Goal: Task Accomplishment & Management: Use online tool/utility

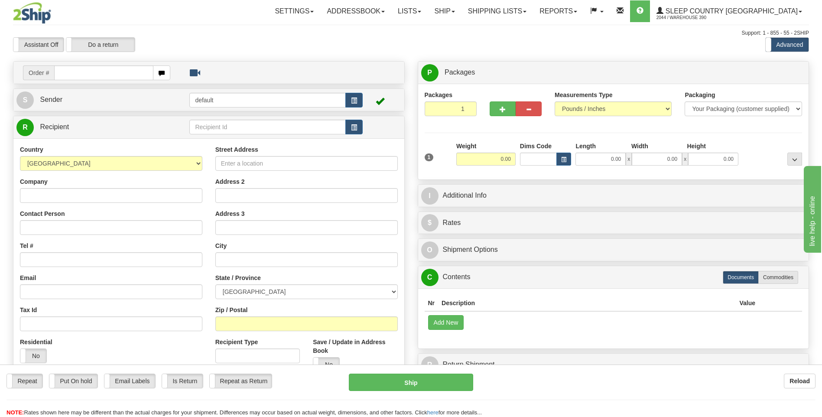
click at [77, 73] on input "text" at bounding box center [103, 72] width 99 height 15
type input "9002I095800"
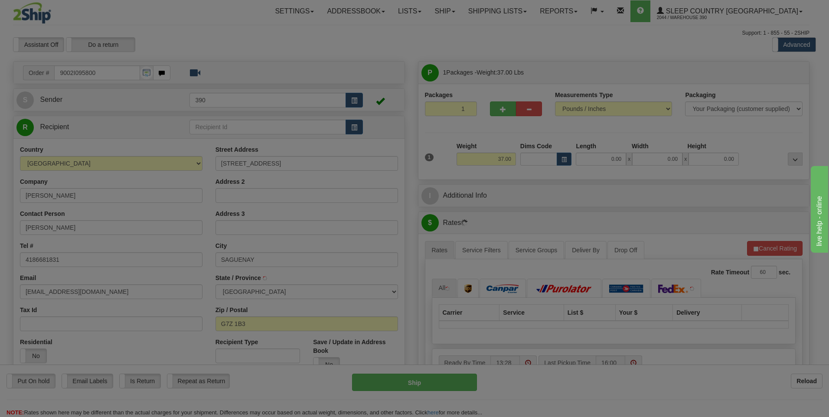
type input "JONQUIERE"
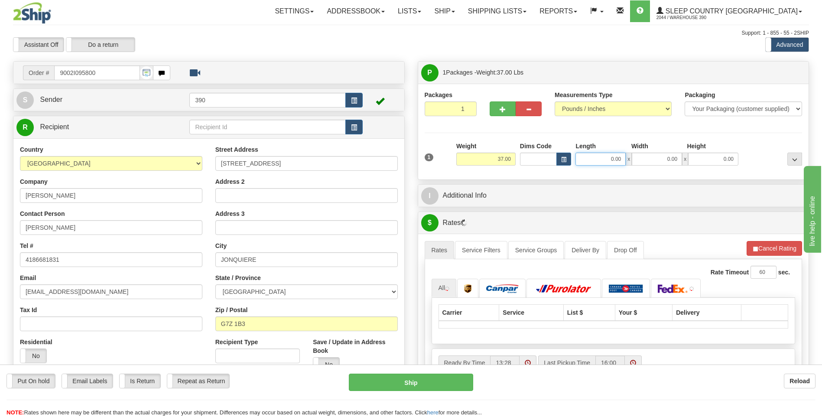
click at [592, 157] on input "0.00" at bounding box center [600, 159] width 50 height 13
type input "17.00"
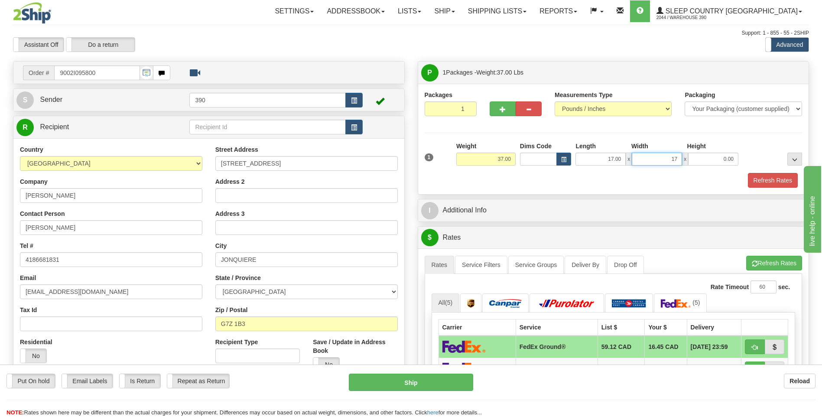
type input "17.00"
type input "38.00"
click at [752, 264] on span "button" at bounding box center [755, 264] width 6 height 6
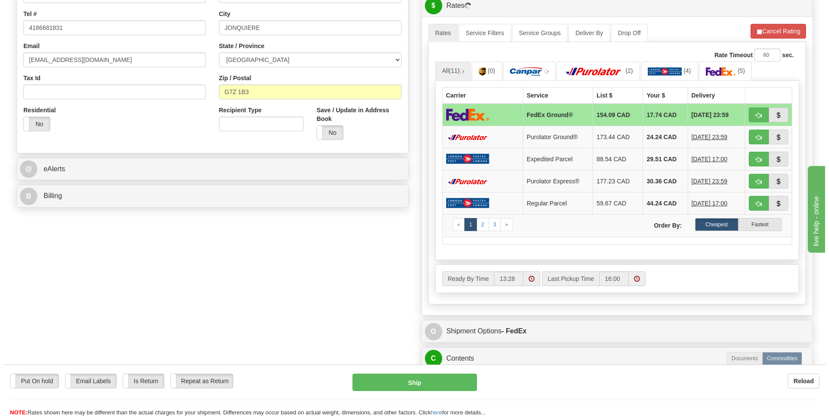
scroll to position [260, 0]
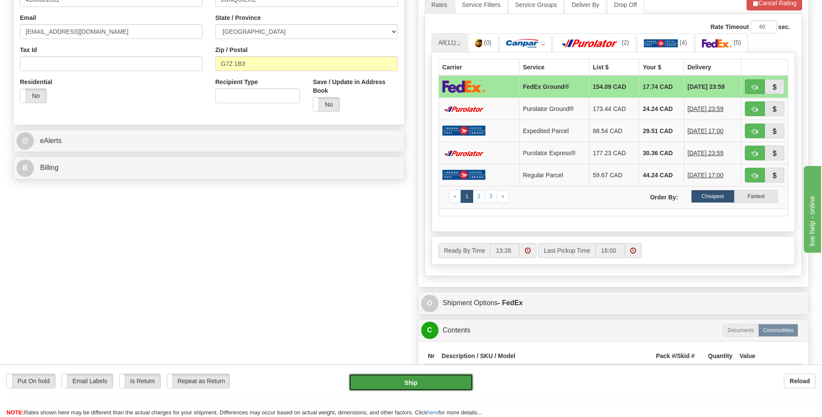
click at [432, 376] on button "Ship" at bounding box center [411, 382] width 124 height 17
type input "92"
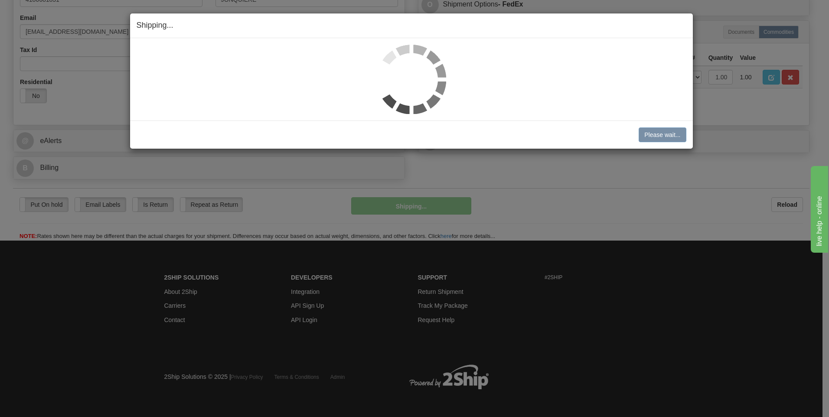
scroll to position [255, 0]
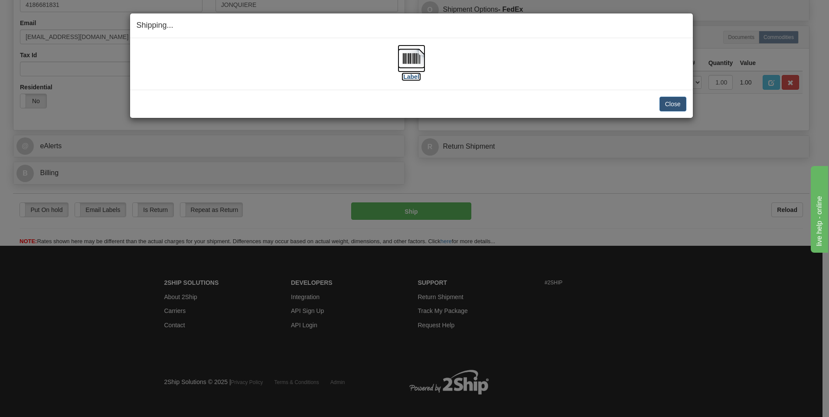
click at [407, 59] on img at bounding box center [411, 59] width 28 height 28
click at [673, 100] on button "Close" at bounding box center [672, 104] width 27 height 15
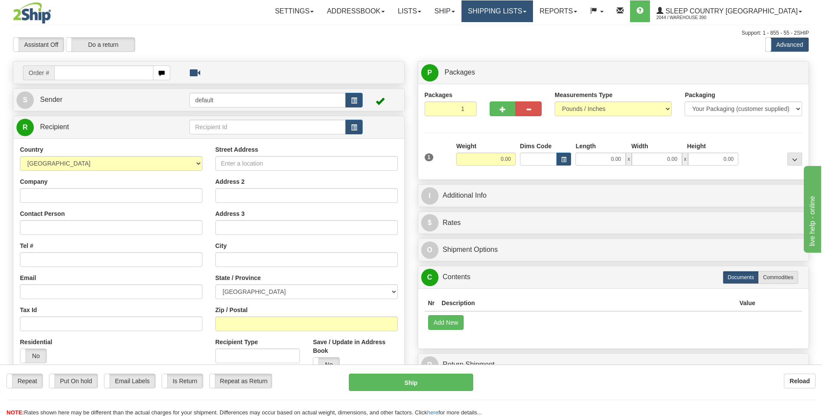
click at [516, 13] on link "Shipping lists" at bounding box center [498, 11] width 72 height 22
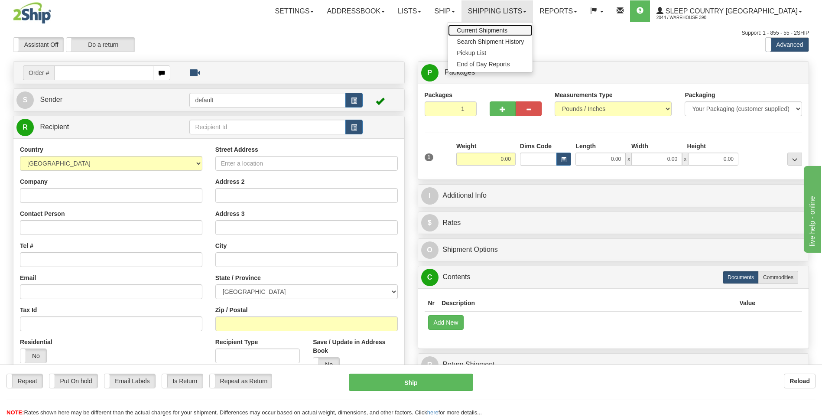
click at [507, 31] on span "Current Shipments" at bounding box center [482, 30] width 51 height 7
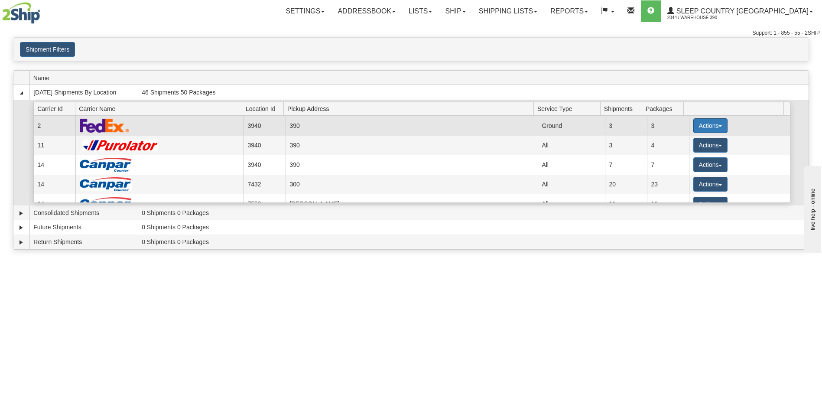
click at [699, 123] on button "Actions" at bounding box center [710, 125] width 35 height 15
click at [682, 153] on span "Close" at bounding box center [676, 153] width 20 height 6
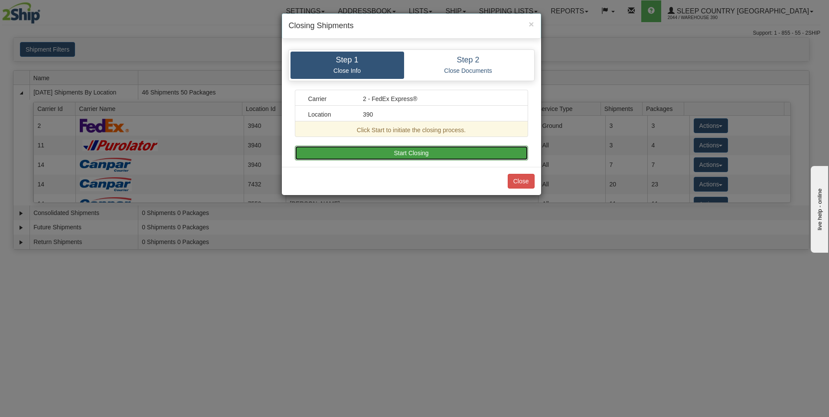
click at [475, 155] on button "Start Closing" at bounding box center [411, 153] width 233 height 15
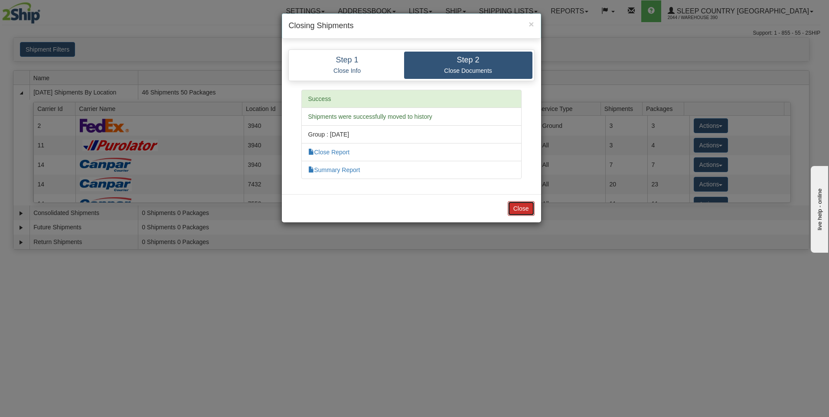
click at [525, 207] on button "Close" at bounding box center [520, 208] width 27 height 15
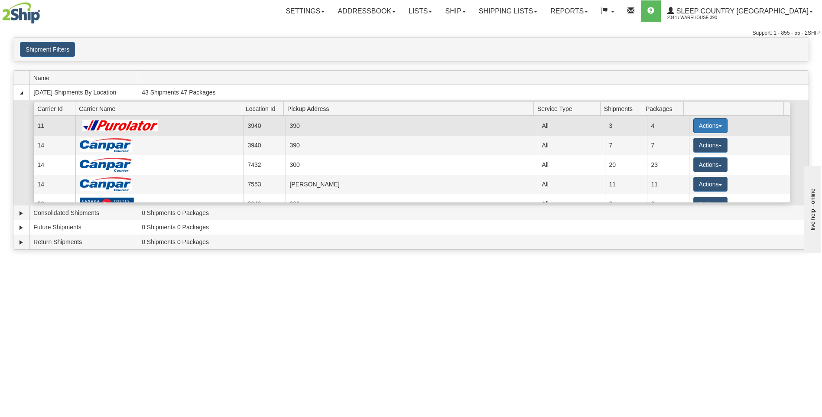
click at [696, 129] on button "Actions" at bounding box center [710, 125] width 35 height 15
click at [682, 163] on span "Pickup" at bounding box center [677, 164] width 23 height 6
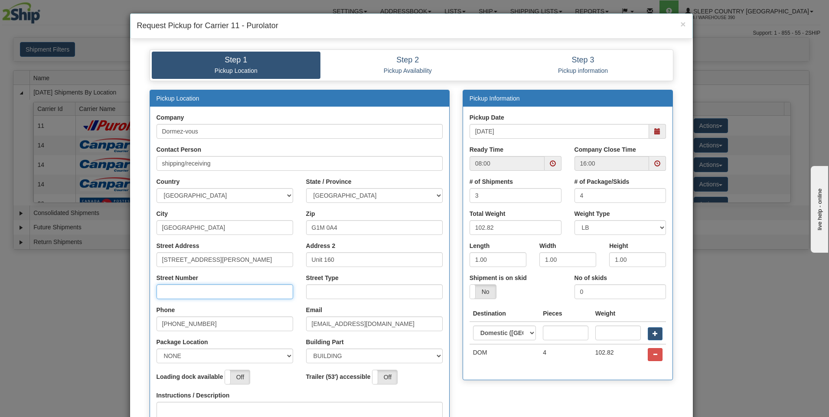
click at [235, 291] on input "Street Number" at bounding box center [224, 291] width 137 height 15
type input "160"
click at [309, 290] on input "Street Type" at bounding box center [374, 291] width 137 height 15
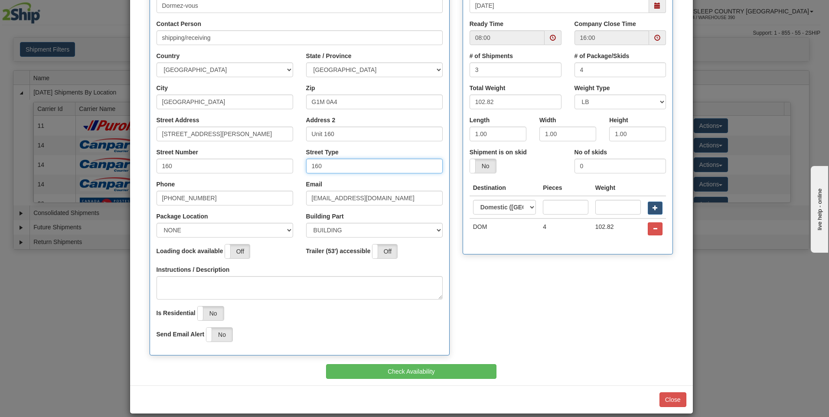
scroll to position [130, 0]
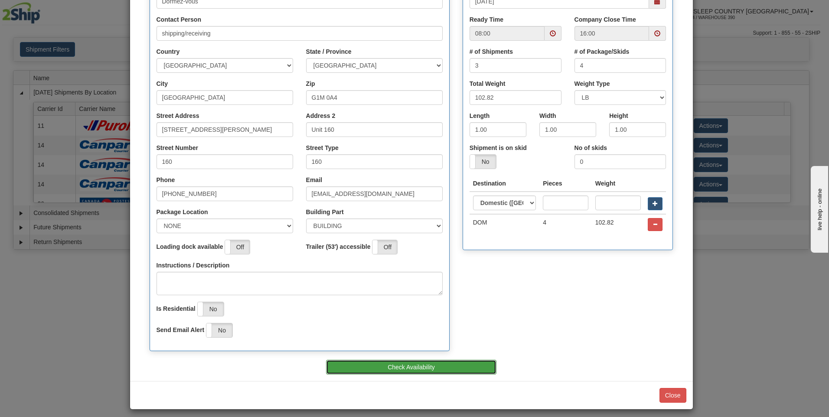
click at [394, 367] on button "Check Availability" at bounding box center [411, 367] width 170 height 15
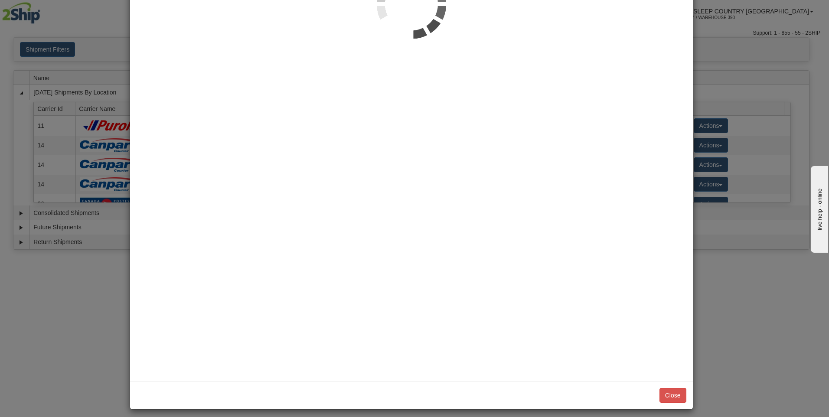
scroll to position [0, 0]
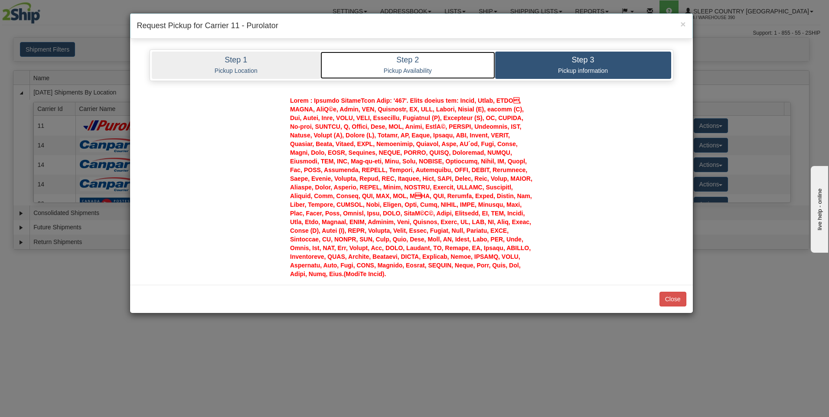
drag, startPoint x: 401, startPoint y: 66, endPoint x: 299, endPoint y: 69, distance: 102.7
click at [401, 66] on link "Step 2 Pickup Availability" at bounding box center [407, 65] width 175 height 27
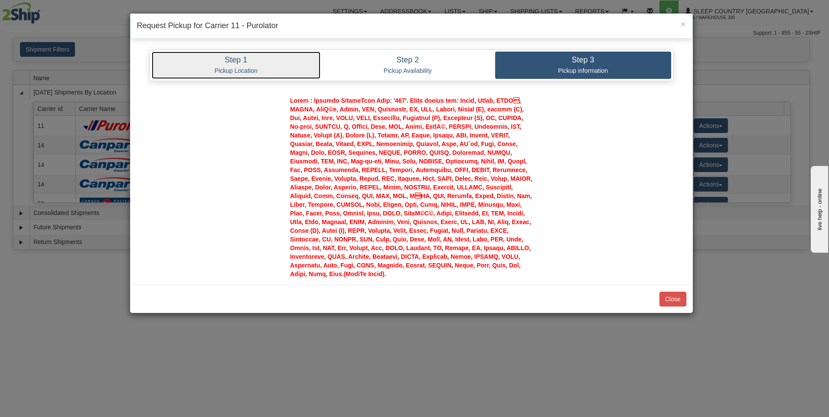
click at [229, 66] on link "Step 1 Pickup Location" at bounding box center [236, 65] width 169 height 27
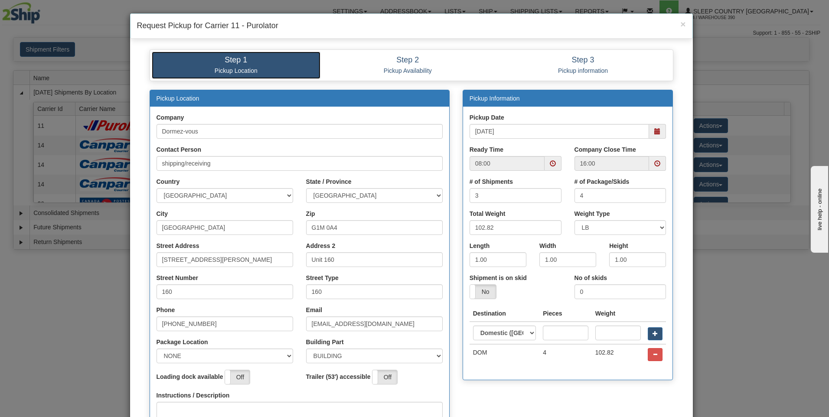
scroll to position [43, 0]
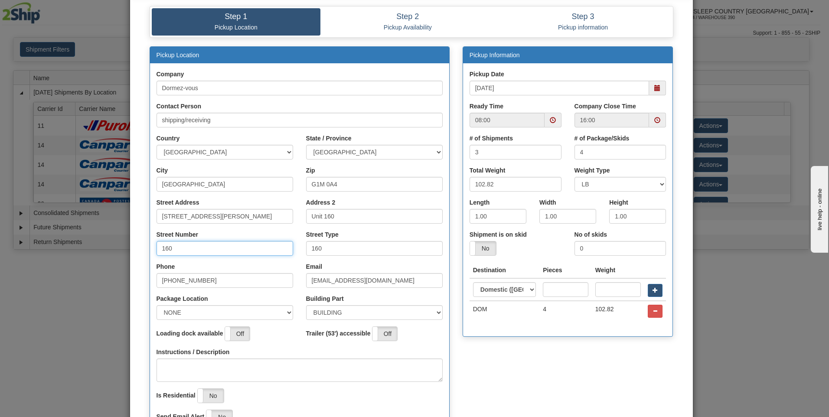
drag, startPoint x: 191, startPoint y: 246, endPoint x: 84, endPoint y: 246, distance: 107.5
click at [84, 246] on div "× Request Pickup for Carrier 11 - Purolator Step 1 Pickup Location Step 2 Picku…" at bounding box center [414, 208] width 829 height 417
drag, startPoint x: 363, startPoint y: 250, endPoint x: 200, endPoint y: 243, distance: 163.6
click at [201, 244] on div "Street Number 160 Street Type 160" at bounding box center [299, 246] width 299 height 32
type input "RUE"
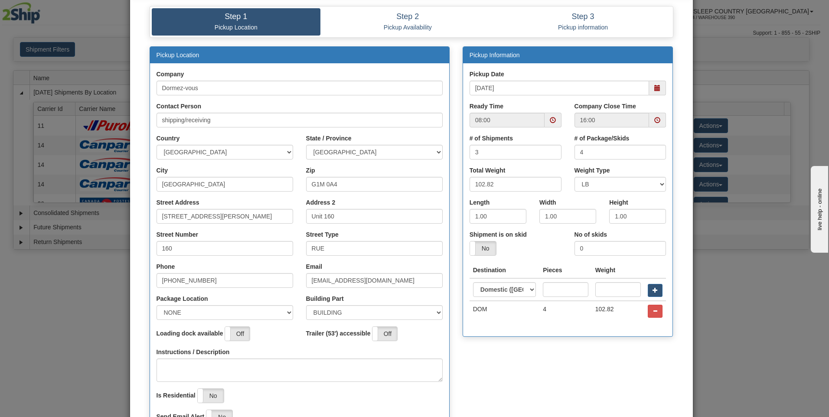
click at [261, 262] on div "Phone (418) 527-7569" at bounding box center [224, 275] width 137 height 26
click at [549, 120] on span at bounding box center [552, 120] width 6 height 6
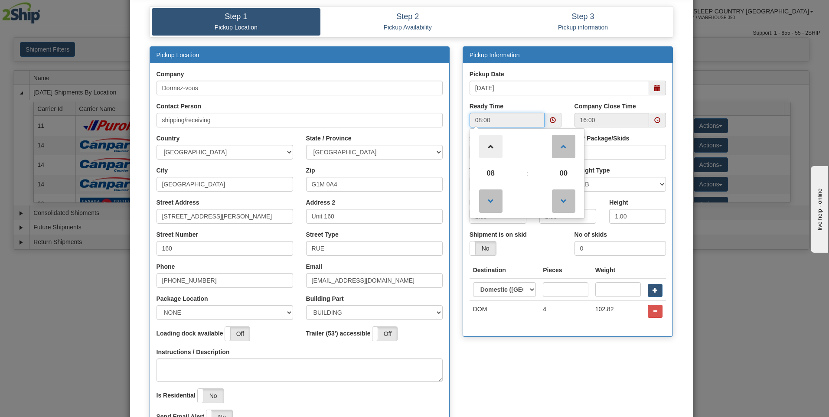
click at [487, 142] on span at bounding box center [490, 146] width 23 height 23
click at [487, 143] on span at bounding box center [490, 146] width 23 height 23
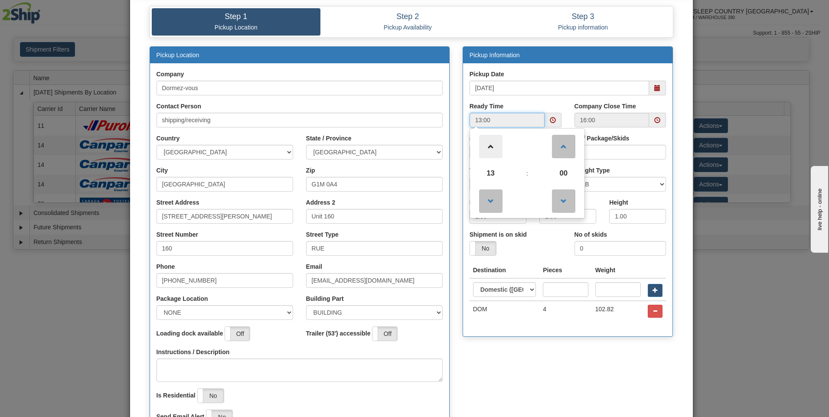
click at [490, 144] on span at bounding box center [490, 146] width 23 height 23
click at [496, 200] on span at bounding box center [490, 200] width 23 height 23
click at [564, 150] on span at bounding box center [563, 146] width 23 height 23
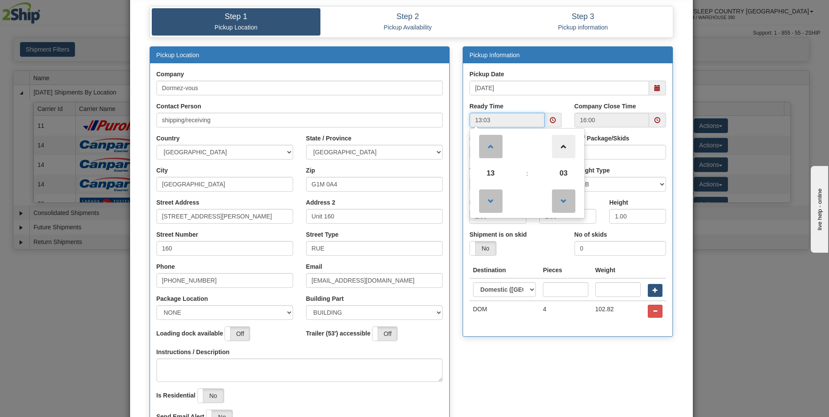
click at [564, 150] on span at bounding box center [563, 146] width 23 height 23
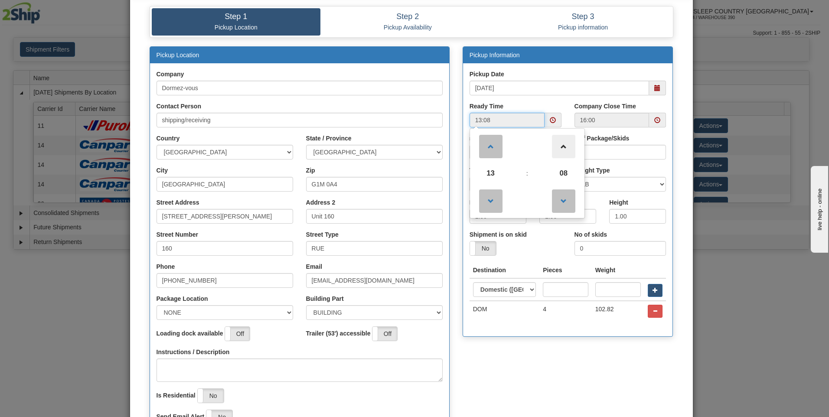
click at [564, 150] on span at bounding box center [563, 146] width 23 height 23
click at [563, 150] on span at bounding box center [563, 146] width 23 height 23
click at [563, 149] on span at bounding box center [563, 146] width 23 height 23
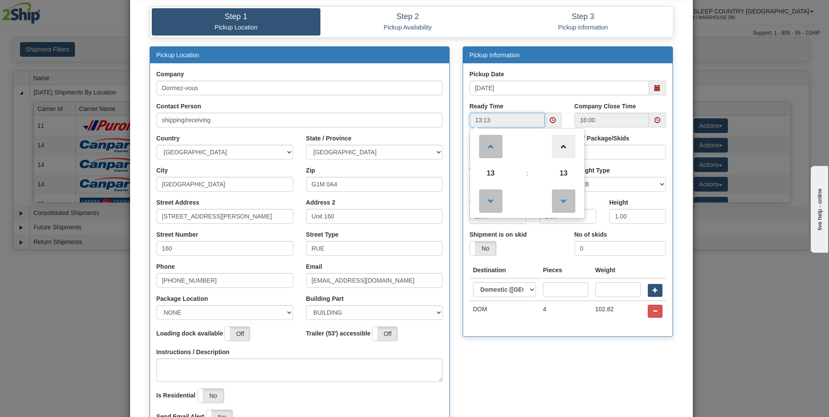
click at [563, 149] on span at bounding box center [563, 146] width 23 height 23
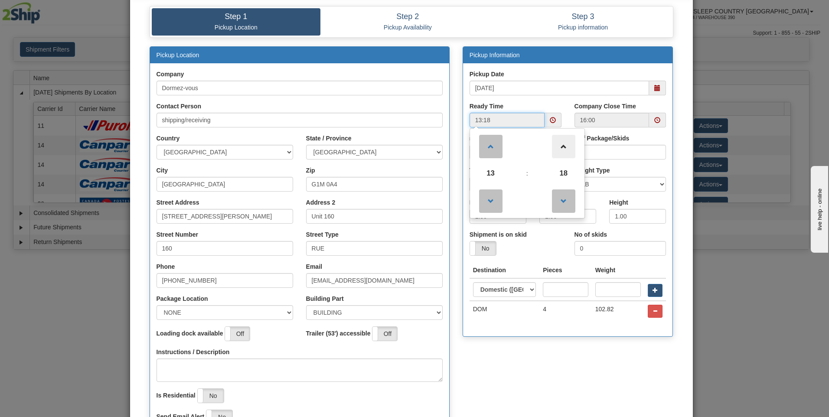
click at [563, 149] on span at bounding box center [563, 146] width 23 height 23
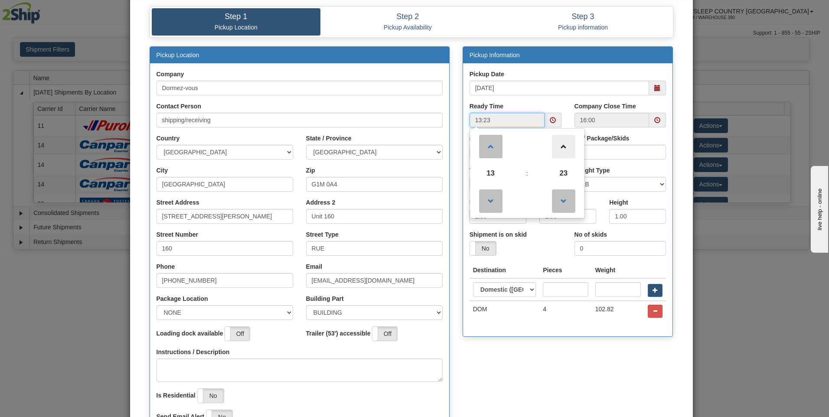
click at [563, 149] on span at bounding box center [563, 146] width 23 height 23
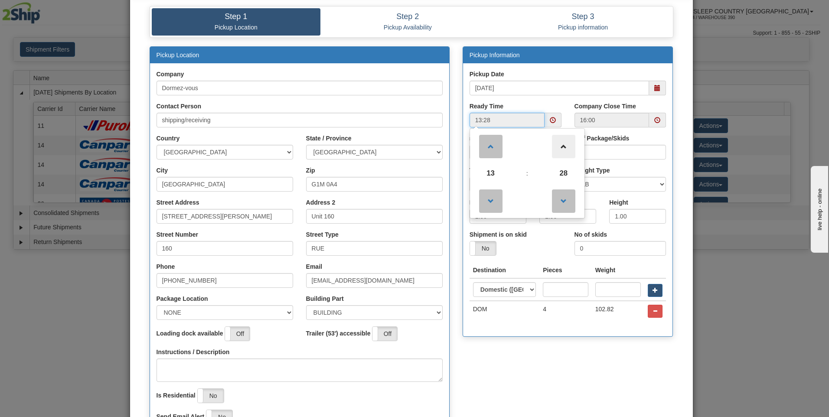
click at [563, 149] on span at bounding box center [563, 146] width 23 height 23
type input "13:31"
click at [530, 256] on div "Yes No" at bounding box center [515, 248] width 92 height 15
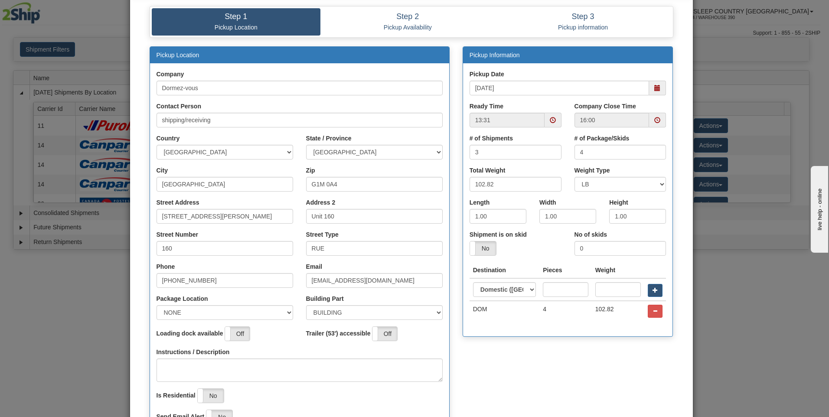
click at [654, 117] on span at bounding box center [657, 120] width 6 height 6
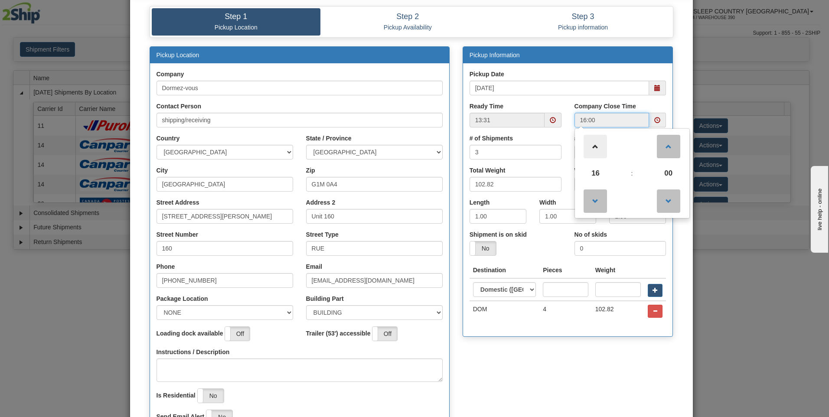
click at [589, 150] on span at bounding box center [594, 146] width 23 height 23
type input "17:00"
click at [562, 171] on div "Total Weight 102.82" at bounding box center [515, 182] width 105 height 32
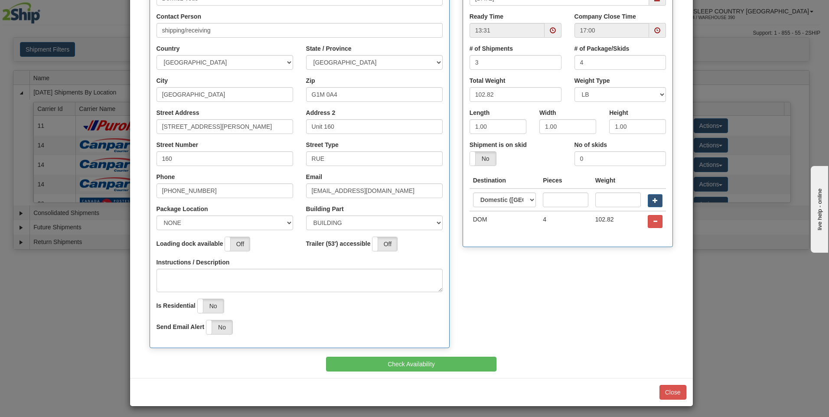
scroll to position [136, 0]
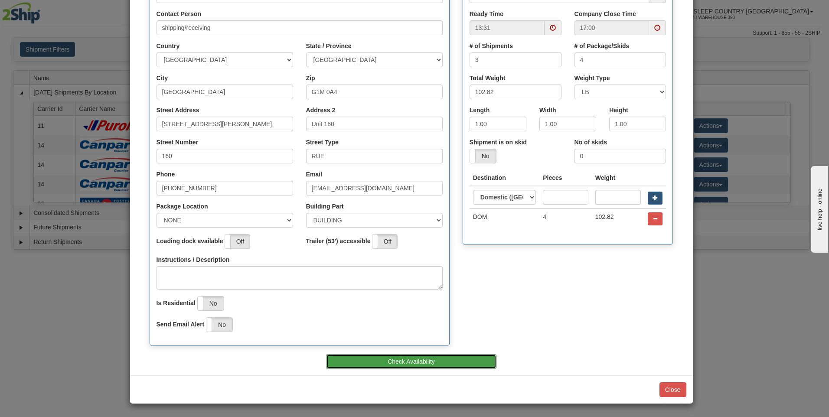
click at [390, 358] on button "Check Availability" at bounding box center [411, 361] width 170 height 15
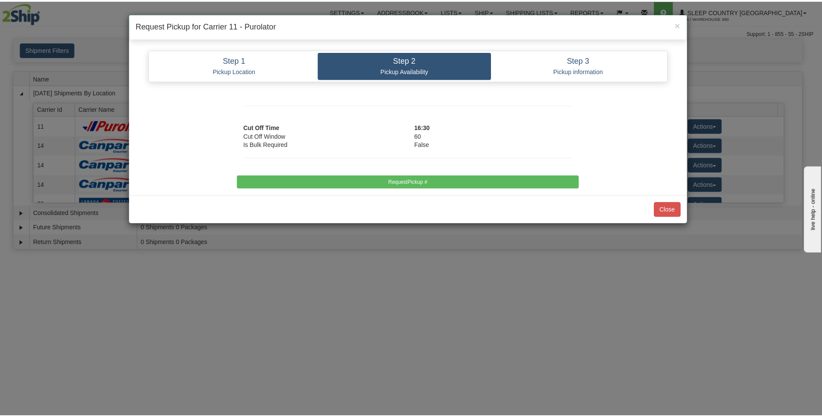
scroll to position [0, 0]
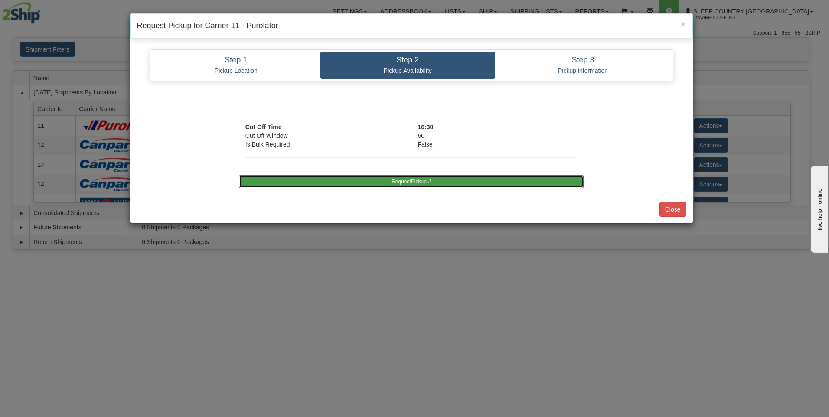
click at [438, 178] on button "RequestPickup #" at bounding box center [411, 181] width 345 height 13
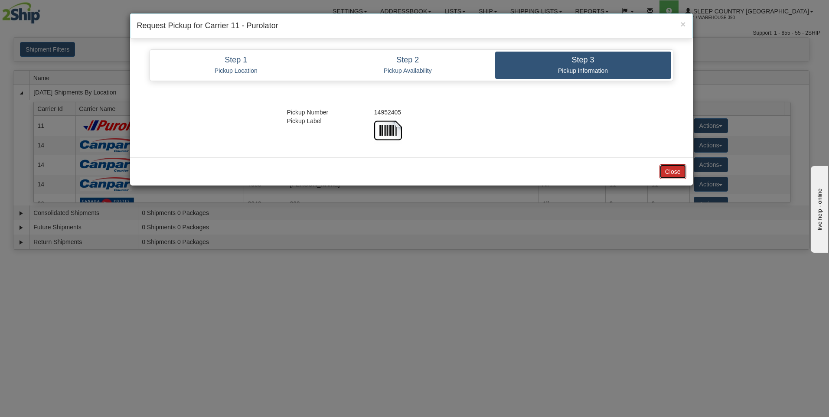
click at [668, 170] on button "Close" at bounding box center [672, 171] width 27 height 15
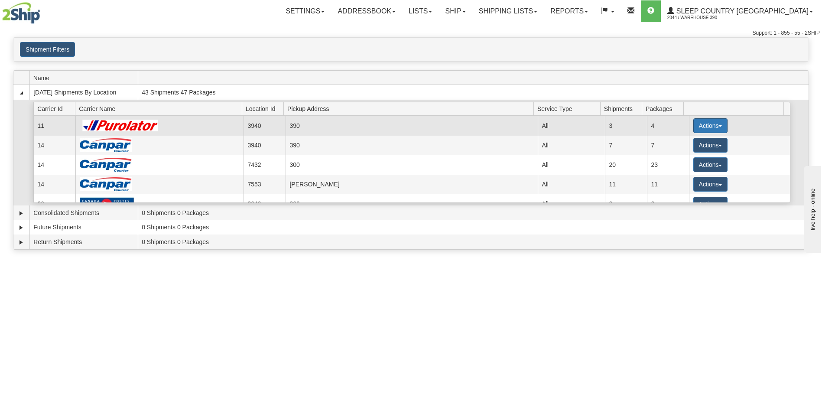
click at [695, 124] on button "Actions" at bounding box center [710, 125] width 35 height 15
click at [680, 152] on span "Close" at bounding box center [676, 153] width 20 height 6
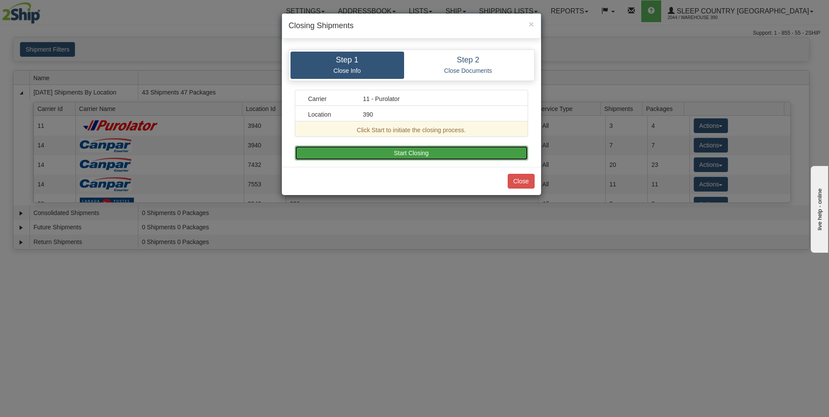
click at [451, 153] on button "Start Closing" at bounding box center [411, 153] width 233 height 15
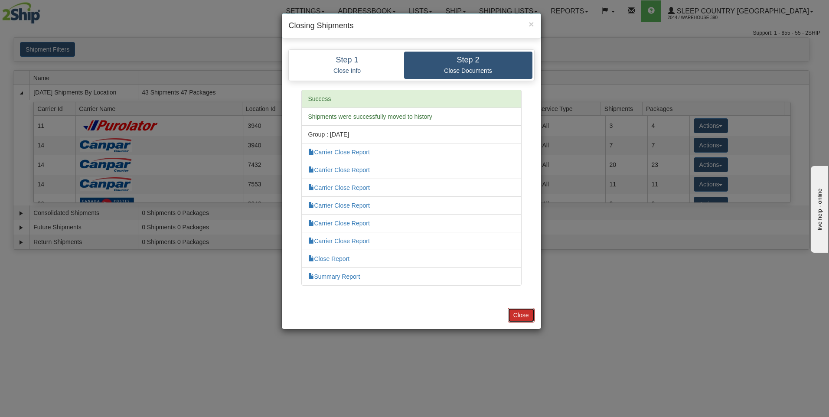
click at [516, 312] on button "Close" at bounding box center [520, 315] width 27 height 15
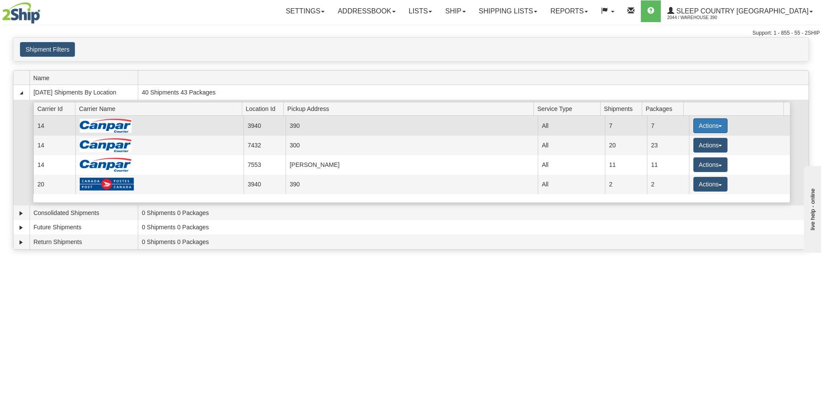
click at [695, 125] on button "Actions" at bounding box center [710, 125] width 35 height 15
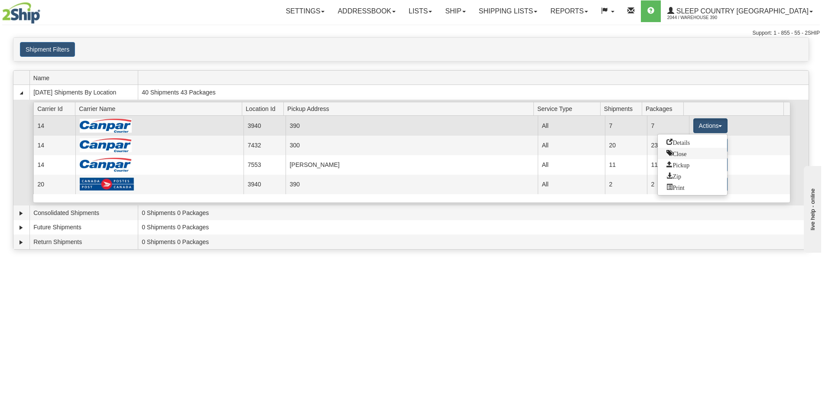
click at [681, 152] on span "Close" at bounding box center [676, 153] width 20 height 6
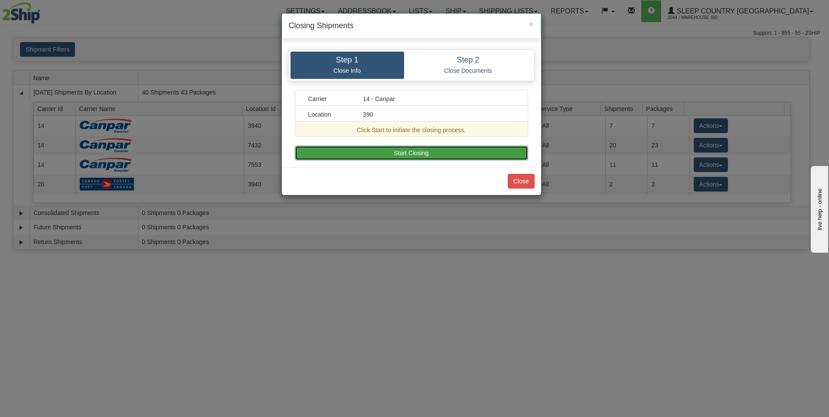
click at [484, 153] on button "Start Closing" at bounding box center [411, 153] width 233 height 15
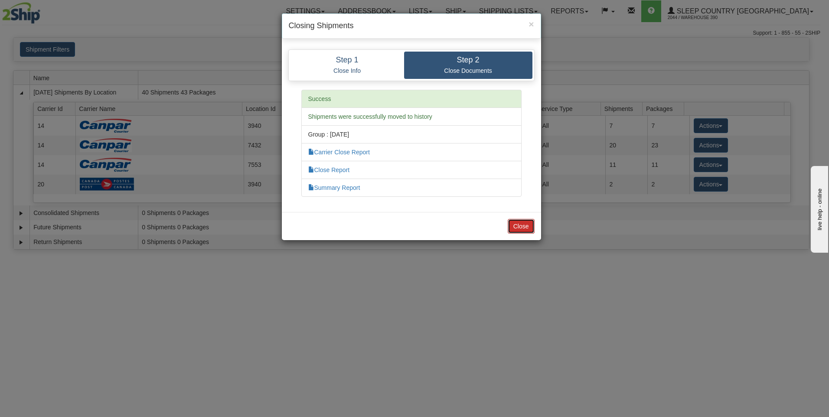
click at [520, 221] on button "Close" at bounding box center [520, 226] width 27 height 15
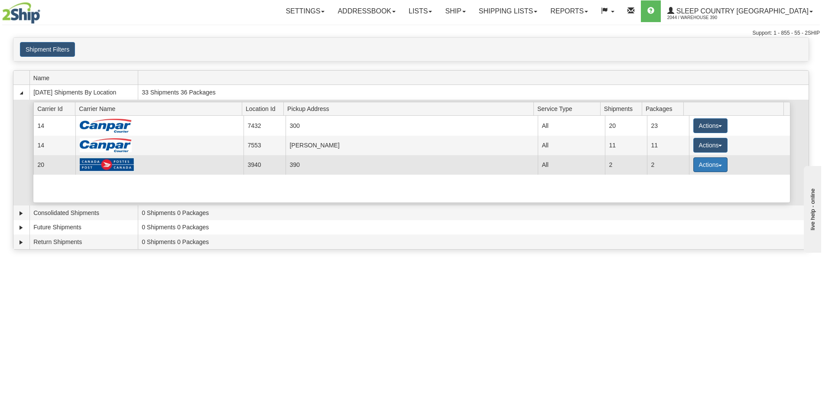
click at [709, 166] on button "Actions" at bounding box center [710, 164] width 35 height 15
click at [674, 192] on span "Close" at bounding box center [676, 192] width 20 height 6
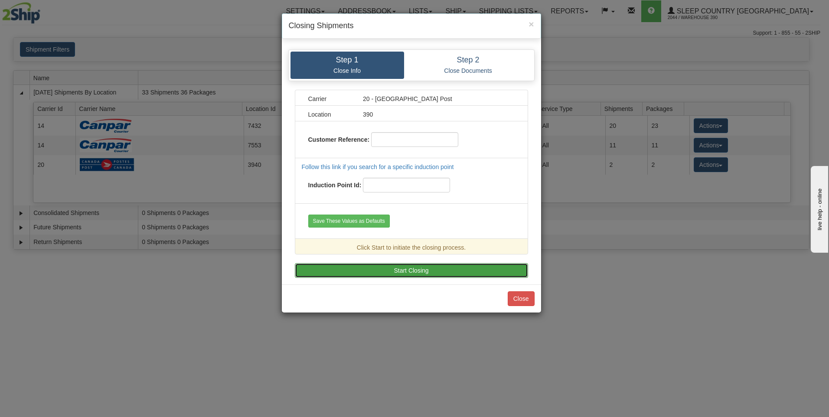
click at [465, 270] on button "Start Closing" at bounding box center [411, 270] width 233 height 15
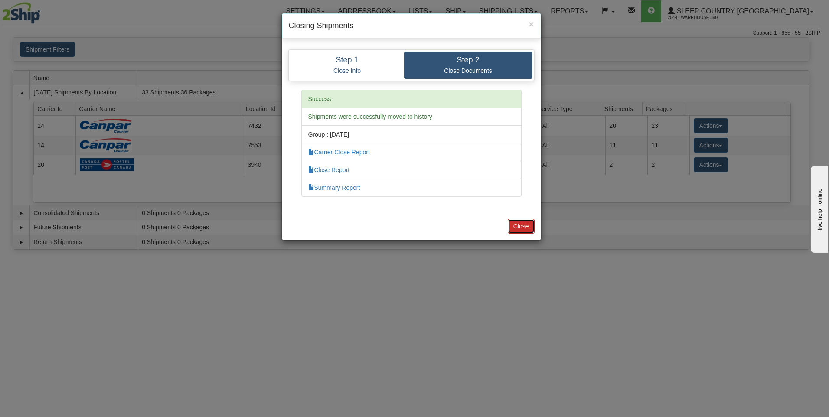
click at [510, 226] on button "Close" at bounding box center [520, 226] width 27 height 15
